Goal: Task Accomplishment & Management: Manage account settings

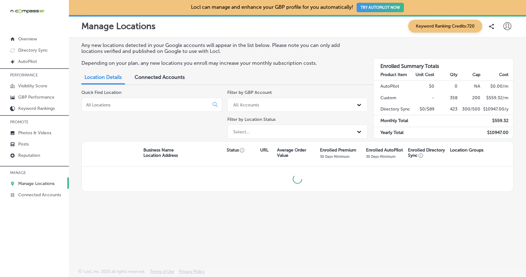
click at [508, 26] on icon at bounding box center [507, 26] width 8 height 8
click at [499, 48] on p "My Account" at bounding box center [500, 49] width 28 height 8
select select "US"
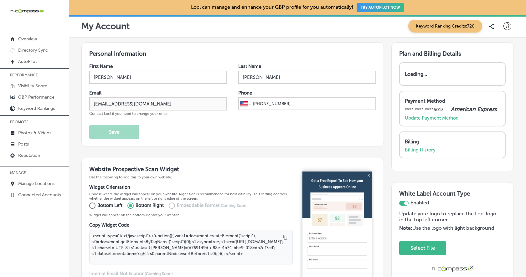
click at [423, 153] on p "Billing History" at bounding box center [420, 150] width 31 height 6
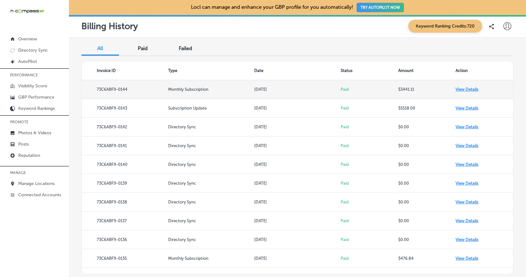
click at [473, 89] on td "View Details" at bounding box center [484, 89] width 58 height 19
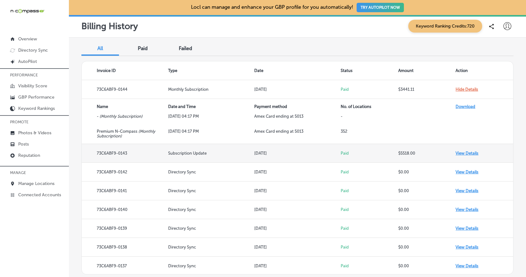
click at [466, 151] on td "View Details" at bounding box center [484, 153] width 58 height 19
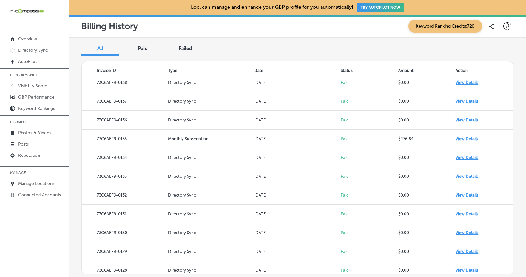
scroll to position [187, 0]
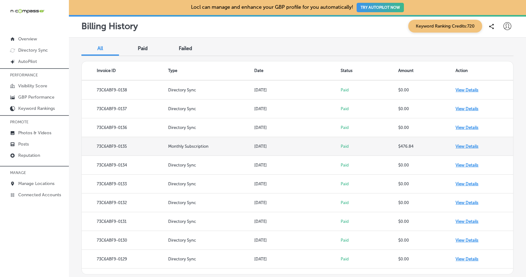
click at [463, 146] on td "View Details" at bounding box center [484, 146] width 58 height 19
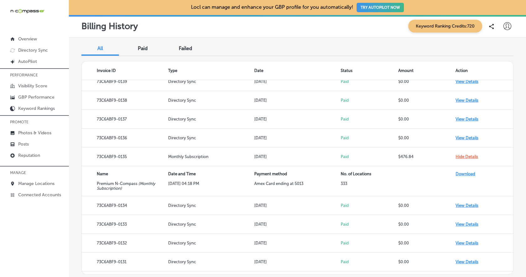
scroll to position [130, 0]
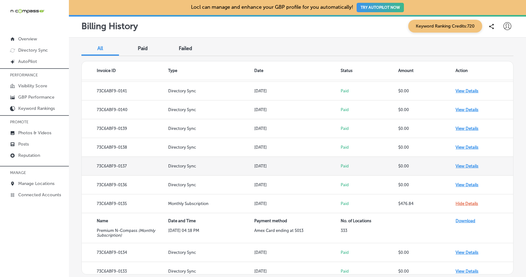
click at [468, 165] on td "View Details" at bounding box center [484, 166] width 58 height 19
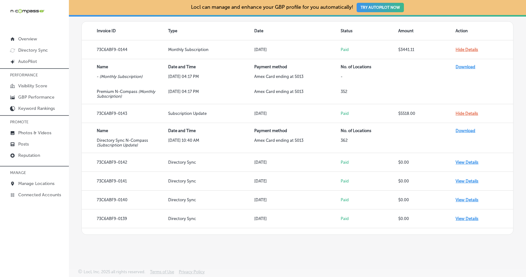
scroll to position [0, 0]
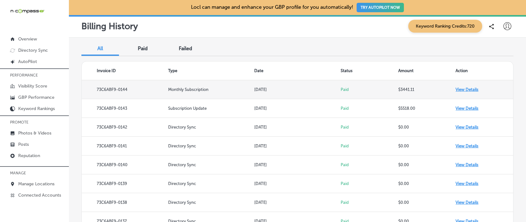
click at [472, 89] on td "View Details" at bounding box center [484, 89] width 58 height 19
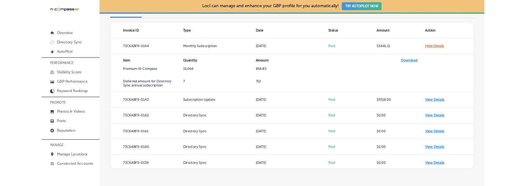
scroll to position [36, 0]
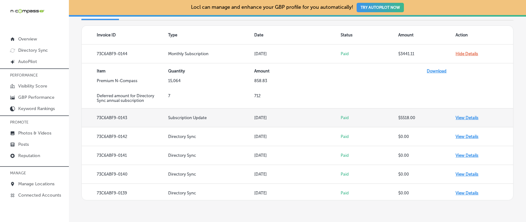
click at [473, 116] on td "View Details" at bounding box center [484, 117] width 58 height 19
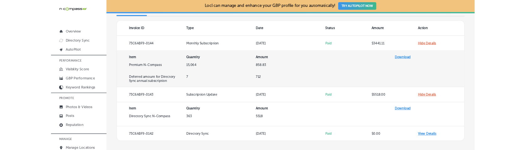
scroll to position [0, 0]
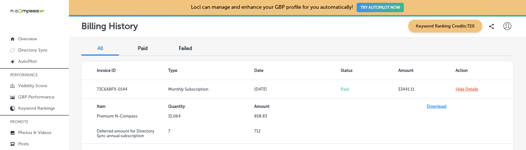
click at [139, 50] on span "Paid" at bounding box center [143, 48] width 10 height 6
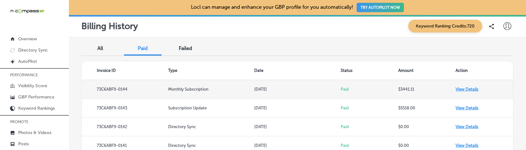
click at [475, 89] on td "View Details" at bounding box center [484, 89] width 58 height 19
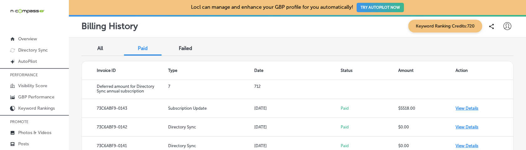
scroll to position [45, 0]
